Goal: Navigation & Orientation: Understand site structure

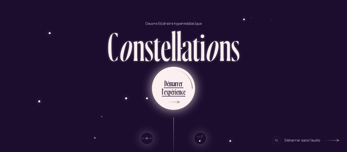
click at [179, 85] on div "e" at bounding box center [179, 83] width 2 height 10
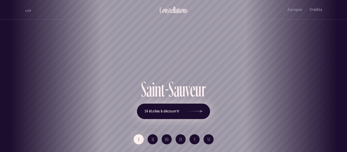
click at [191, 111] on div at bounding box center [194, 112] width 15 height 4
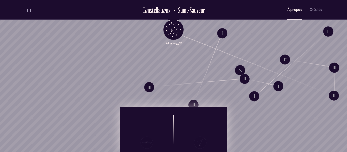
click at [295, 8] on span "À propos" at bounding box center [294, 10] width 15 height 4
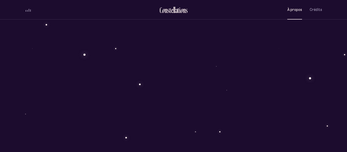
scroll to position [435, 0]
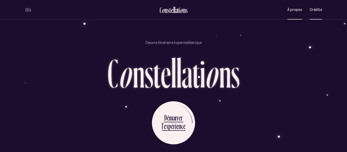
click at [319, 13] on button "Crédits" at bounding box center [315, 10] width 12 height 12
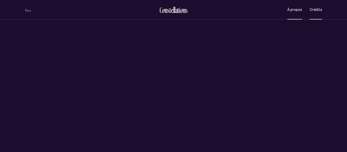
scroll to position [0, 0]
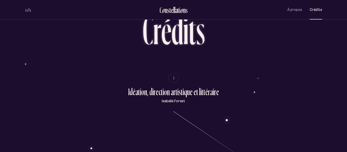
scroll to position [23, 0]
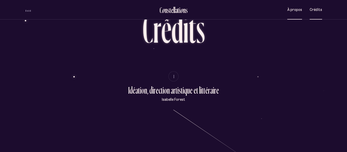
click at [288, 10] on span "À propos" at bounding box center [294, 10] width 15 height 4
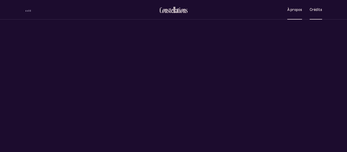
scroll to position [0, 0]
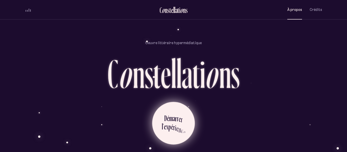
click at [179, 125] on div "n" at bounding box center [179, 130] width 3 height 10
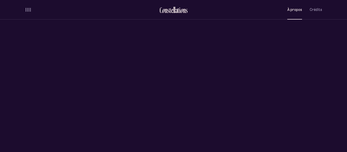
scroll to position [0, 0]
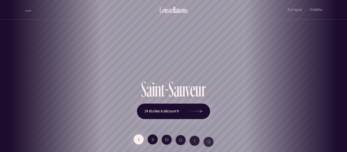
click at [177, 115] on div "[GEOGRAPHIC_DATA] [GEOGRAPHIC_DATA] [GEOGRAPHIC_DATA][PERSON_NAME][GEOGRAPHIC_D…" at bounding box center [173, 76] width 347 height 152
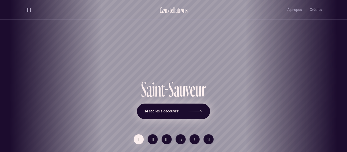
click at [198, 112] on icon at bounding box center [194, 111] width 15 height 38
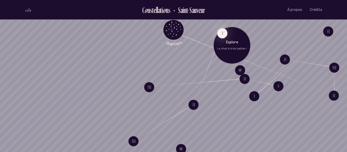
click at [226, 40] on p "Explore" at bounding box center [231, 42] width 29 height 5
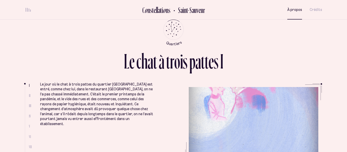
click at [294, 15] on button "À propos" at bounding box center [294, 10] width 15 height 12
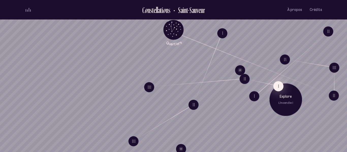
click at [281, 84] on button "I" at bounding box center [278, 86] width 10 height 10
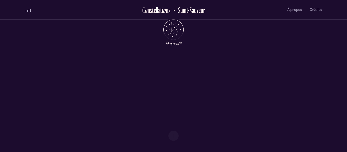
scroll to position [193, 0]
